Goal: Check status: Check status

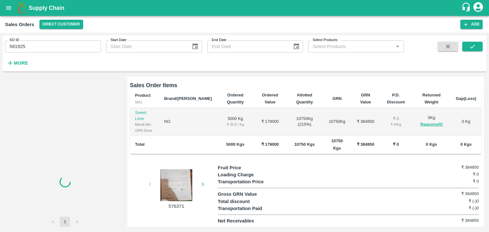
scroll to position [111, 0]
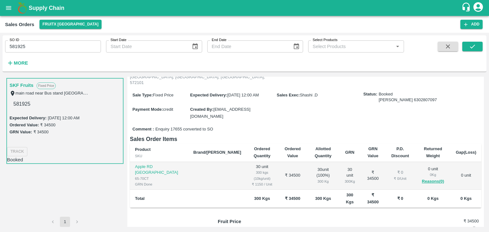
scroll to position [92, 0]
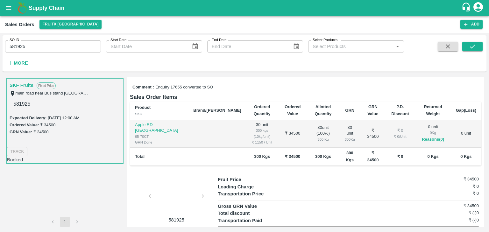
click at [22, 155] on div "TRACK" at bounding box center [65, 151] width 116 height 9
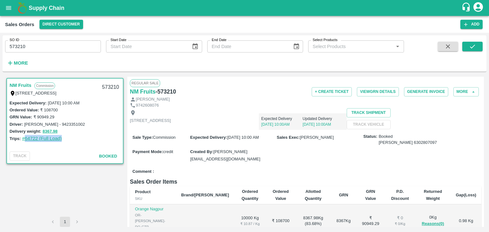
drag, startPoint x: 69, startPoint y: 138, endPoint x: 24, endPoint y: 140, distance: 45.3
click at [24, 140] on div "Trips: #64722 (Full Load)" at bounding box center [65, 138] width 111 height 7
copy link "64722 (Full Load)"
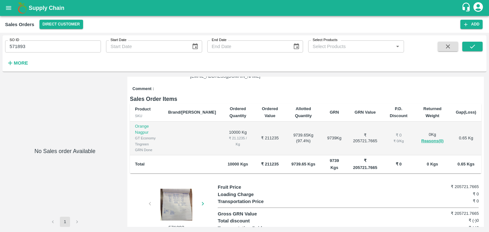
scroll to position [117, 0]
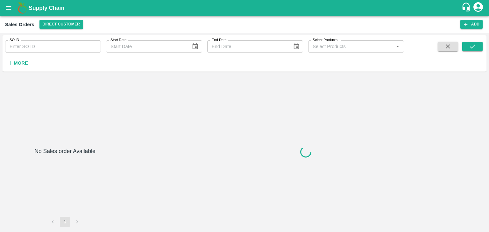
type input "571216"
type input "576371"
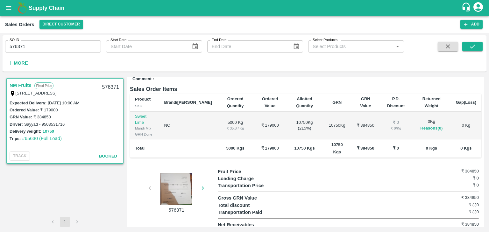
scroll to position [111, 0]
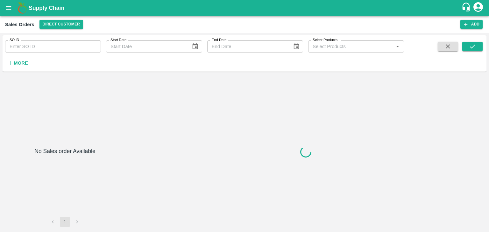
type input "599249"
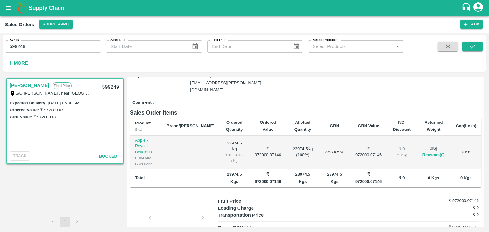
scroll to position [96, 0]
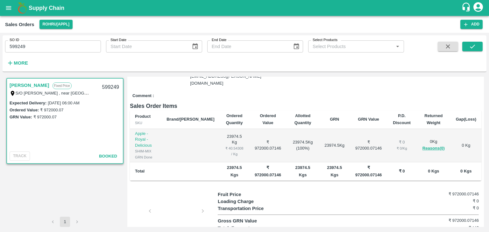
click at [171, 196] on div at bounding box center [177, 213] width 48 height 34
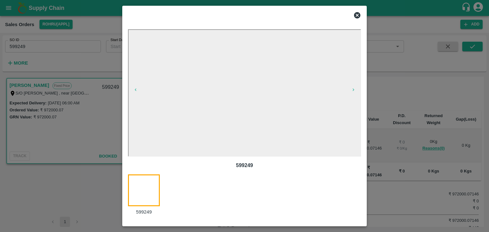
click at [358, 14] on icon at bounding box center [357, 15] width 6 height 6
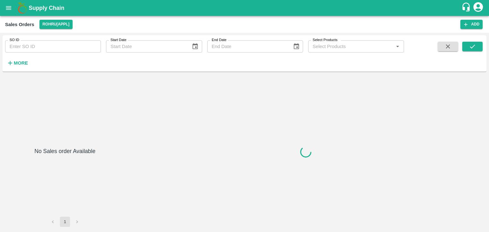
type input "599249"
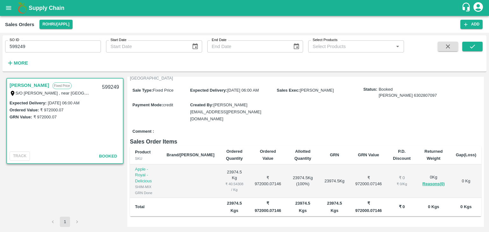
scroll to position [96, 0]
